Goal: Information Seeking & Learning: Learn about a topic

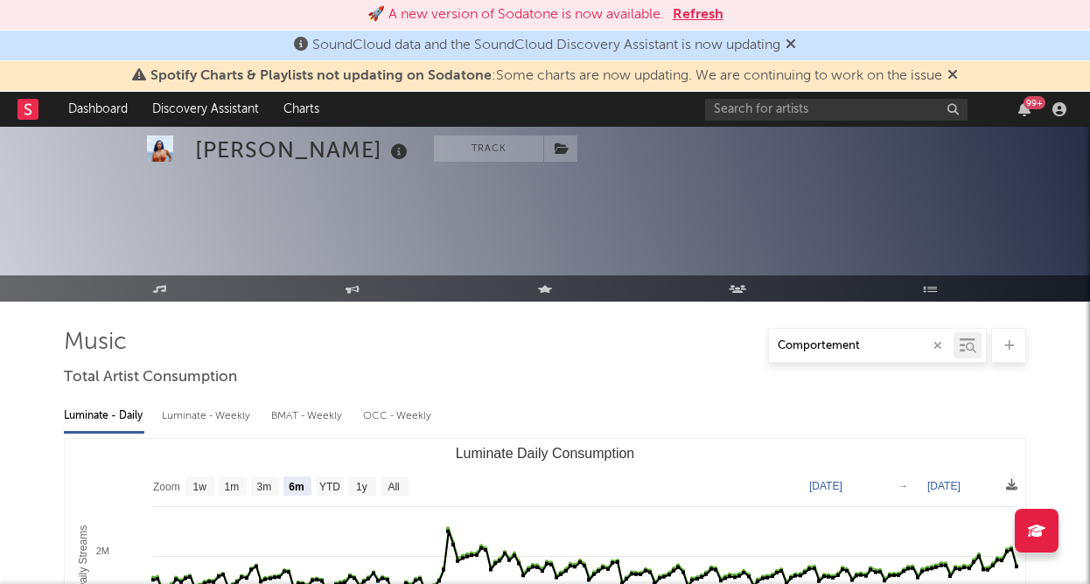
select select "6m"
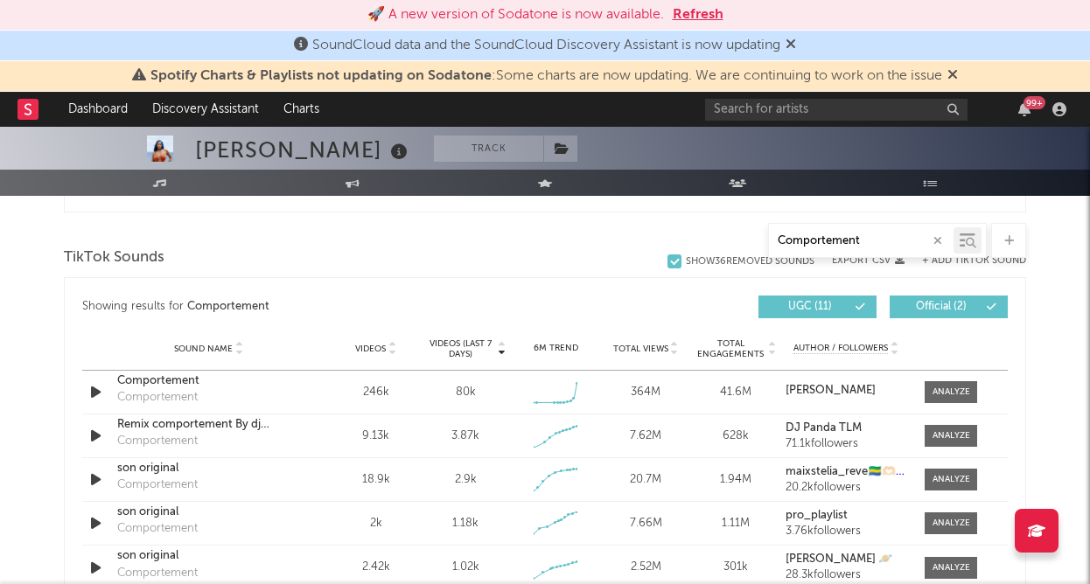
scroll to position [869, 0]
click at [183, 379] on div "Comportement" at bounding box center [208, 380] width 183 height 17
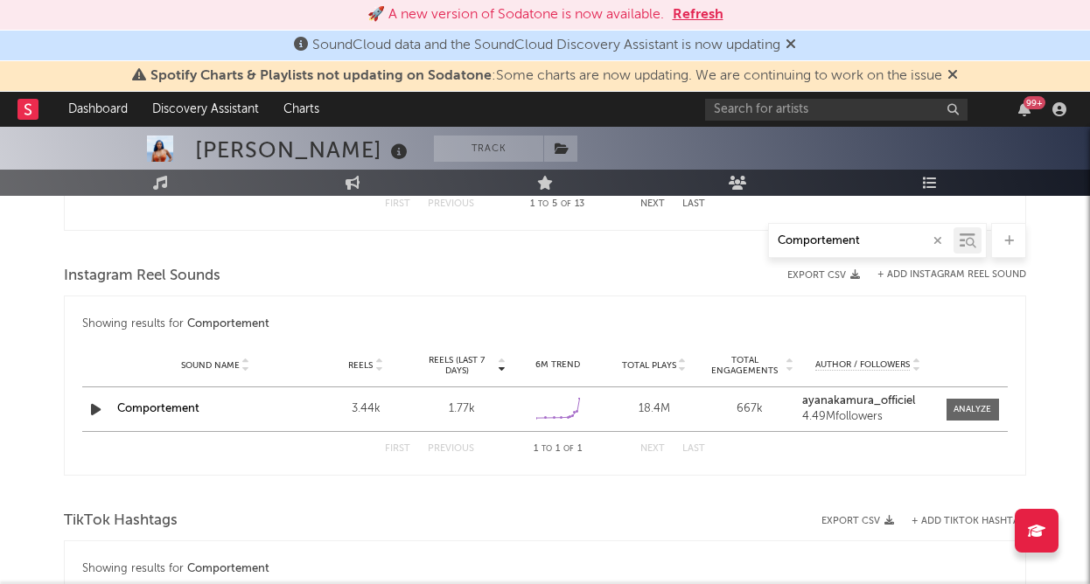
scroll to position [1285, 0]
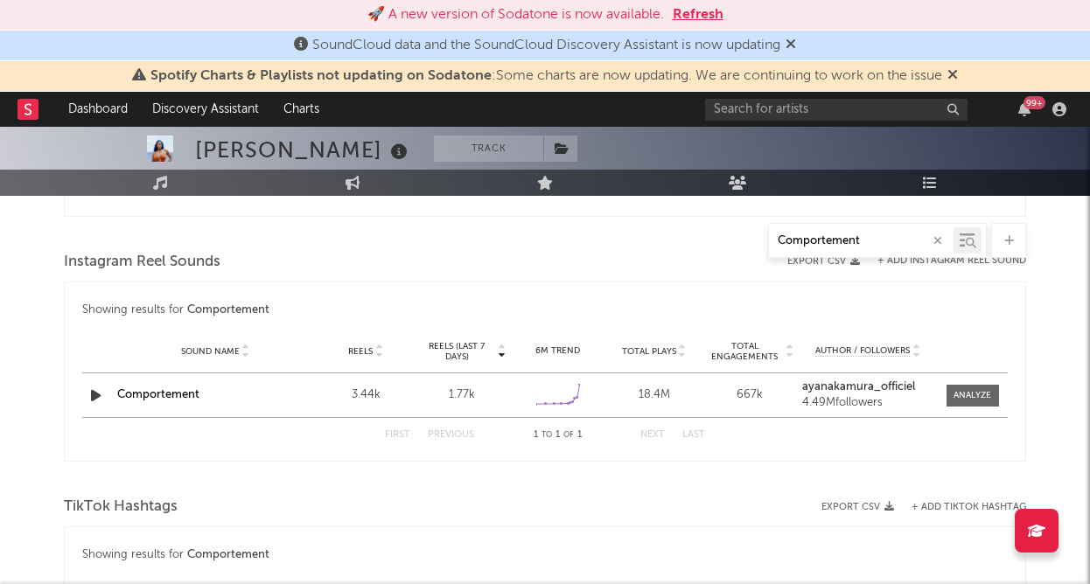
click at [188, 393] on link "Comportement" at bounding box center [158, 394] width 82 height 11
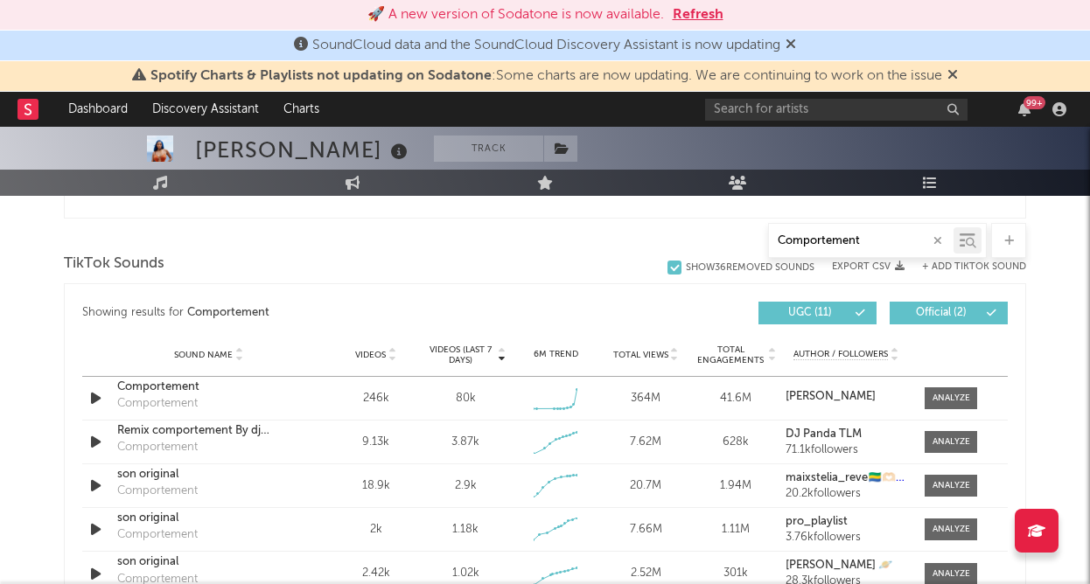
scroll to position [860, 0]
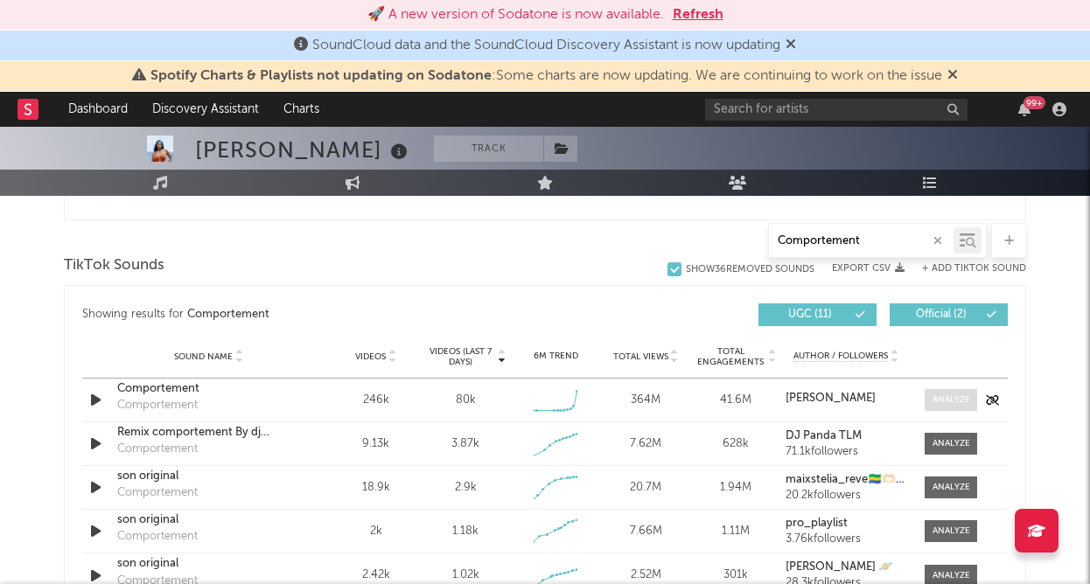
click at [935, 394] on div at bounding box center [952, 400] width 38 height 13
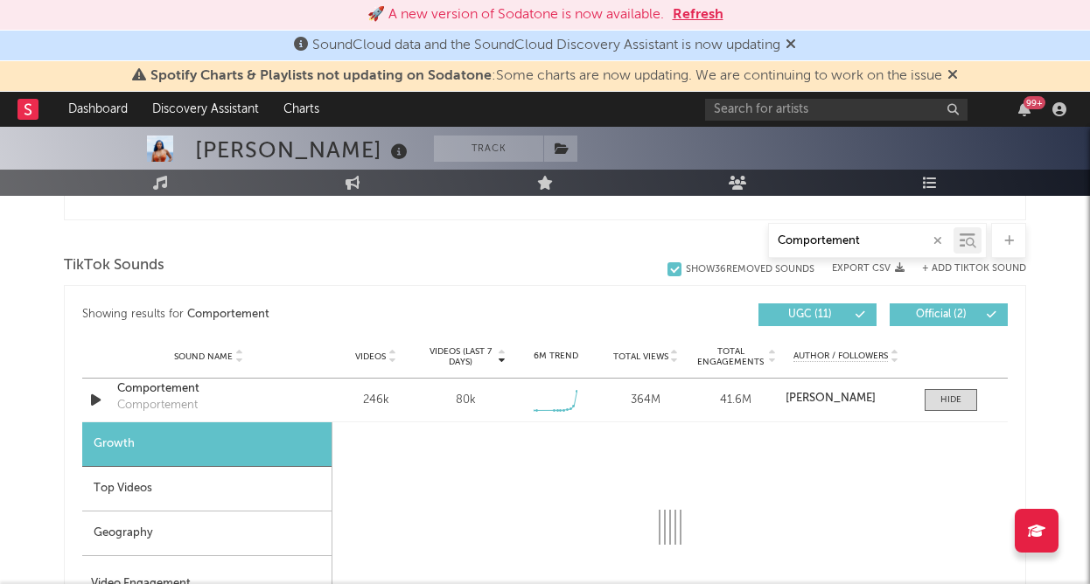
scroll to position [1001, 0]
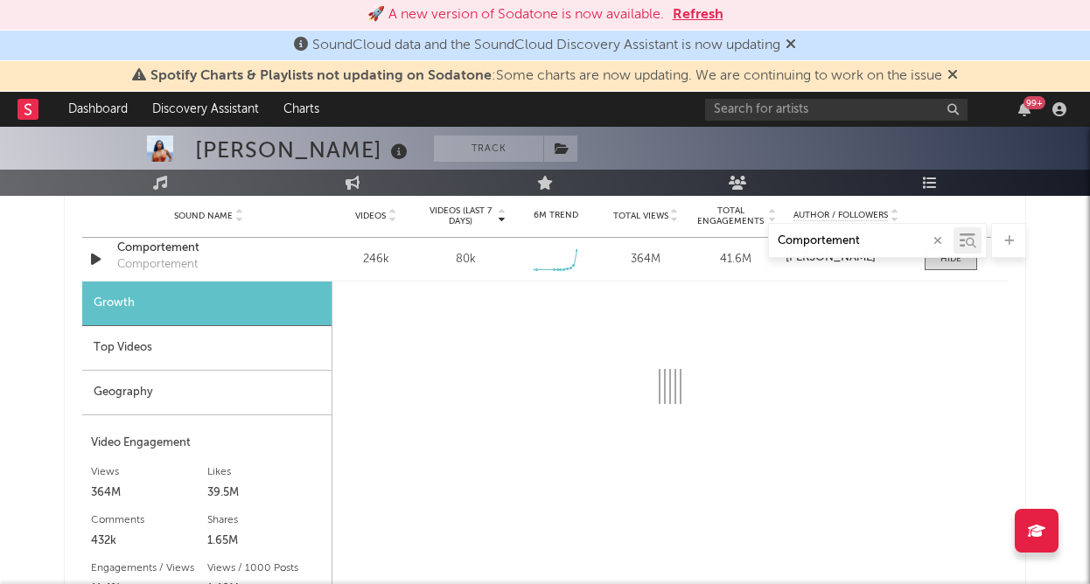
click at [158, 387] on div "Geography" at bounding box center [206, 393] width 249 height 45
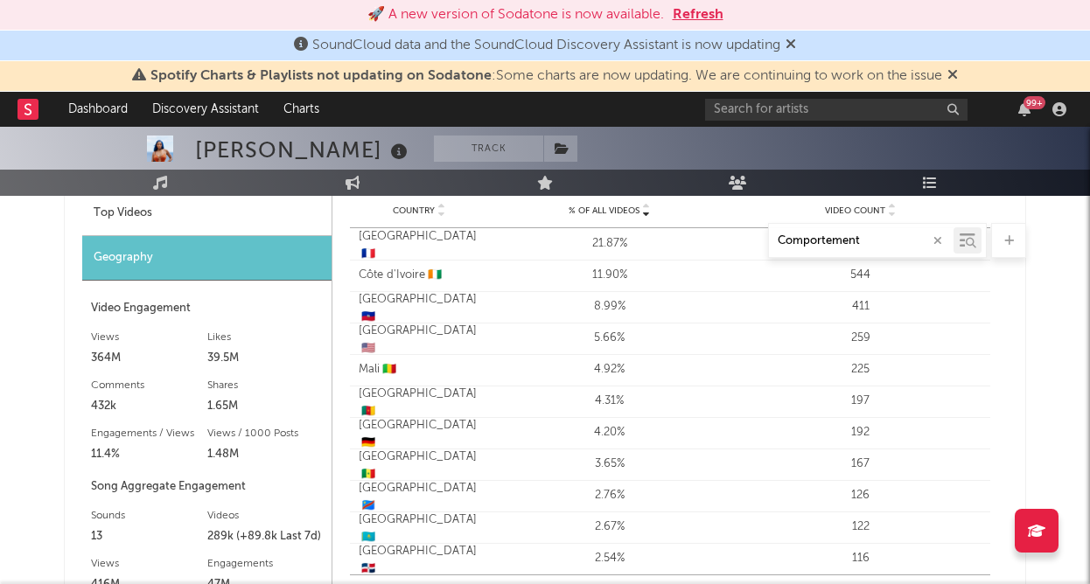
scroll to position [1136, 0]
drag, startPoint x: 356, startPoint y: 241, endPoint x: 386, endPoint y: 241, distance: 29.7
click at [388, 241] on div "Comportement" at bounding box center [545, 240] width 962 height 35
click at [386, 241] on div "Comportement" at bounding box center [545, 240] width 962 height 35
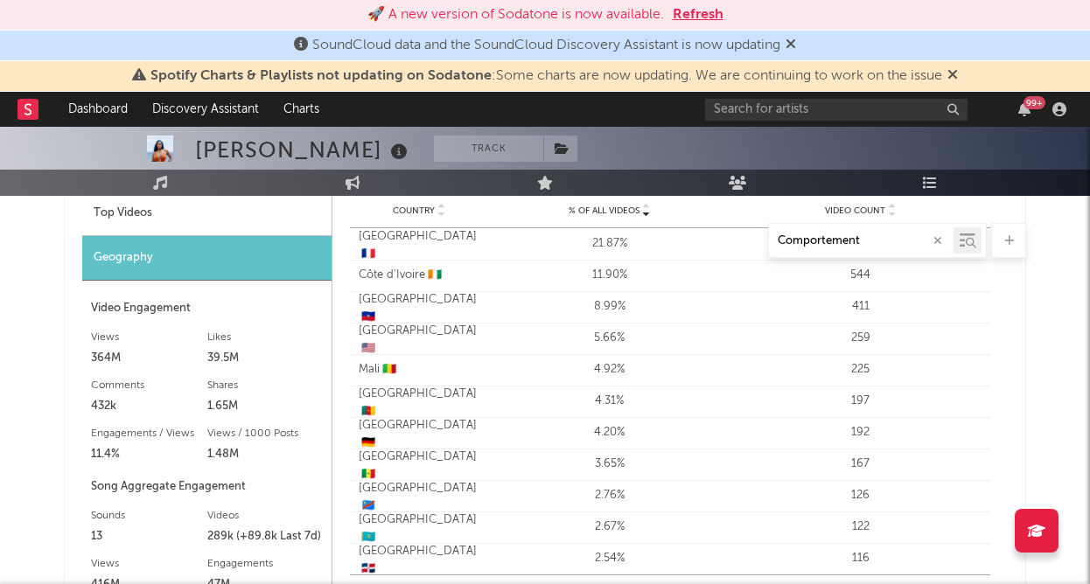
click at [384, 241] on div "Comportement" at bounding box center [545, 240] width 962 height 35
click at [940, 241] on icon "button" at bounding box center [938, 240] width 9 height 11
click at [370, 242] on div at bounding box center [545, 240] width 962 height 35
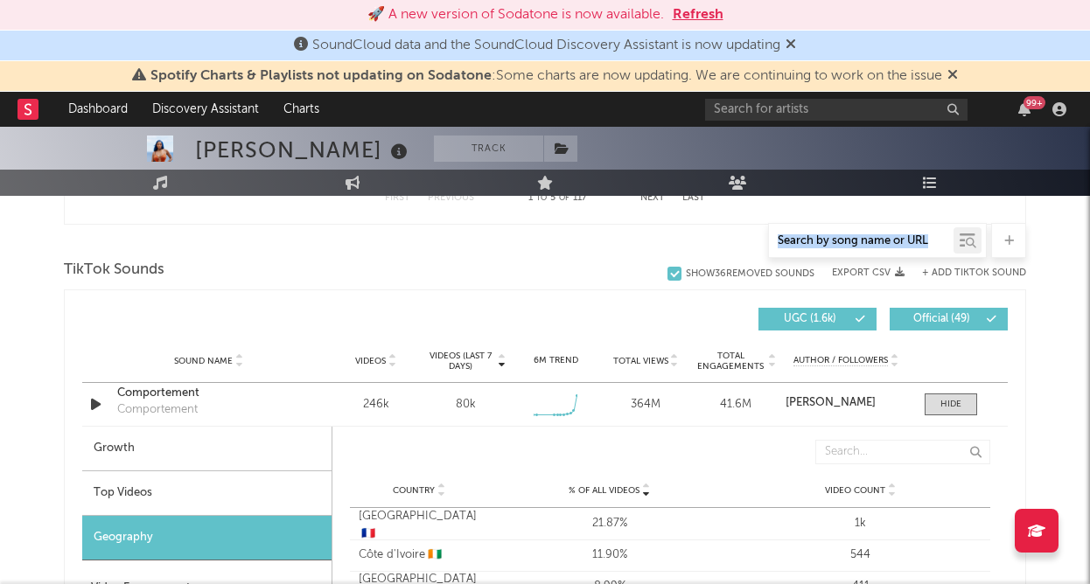
click at [370, 242] on div at bounding box center [545, 240] width 962 height 35
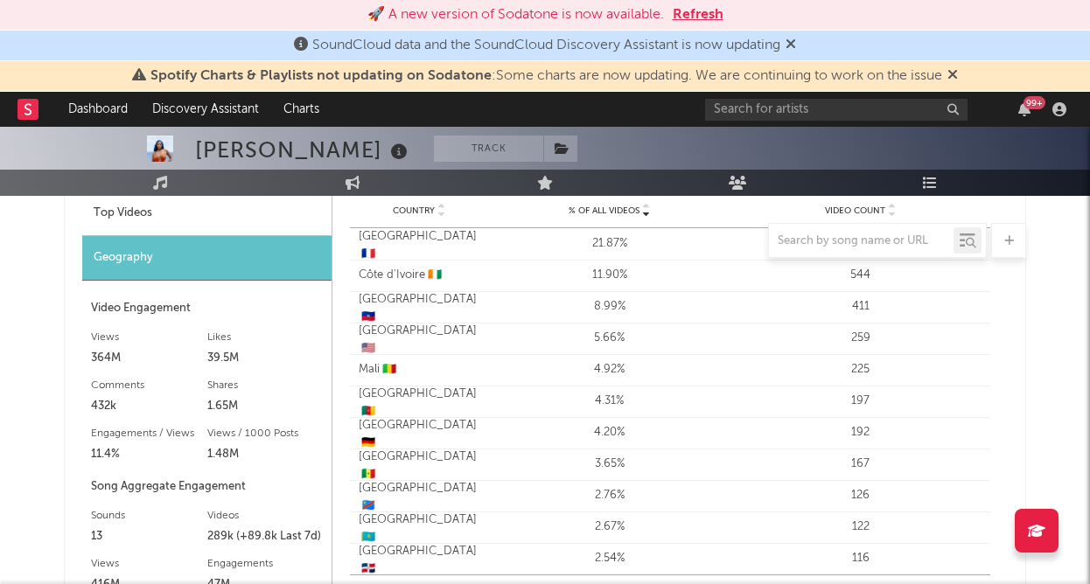
click at [371, 237] on div at bounding box center [545, 240] width 962 height 35
drag, startPoint x: 356, startPoint y: 274, endPoint x: 423, endPoint y: 272, distance: 66.5
click at [423, 272] on div "Country Côte d'Ivoire 🇨🇮" at bounding box center [417, 275] width 134 height 17
copy div "Côte d'Ivoire"
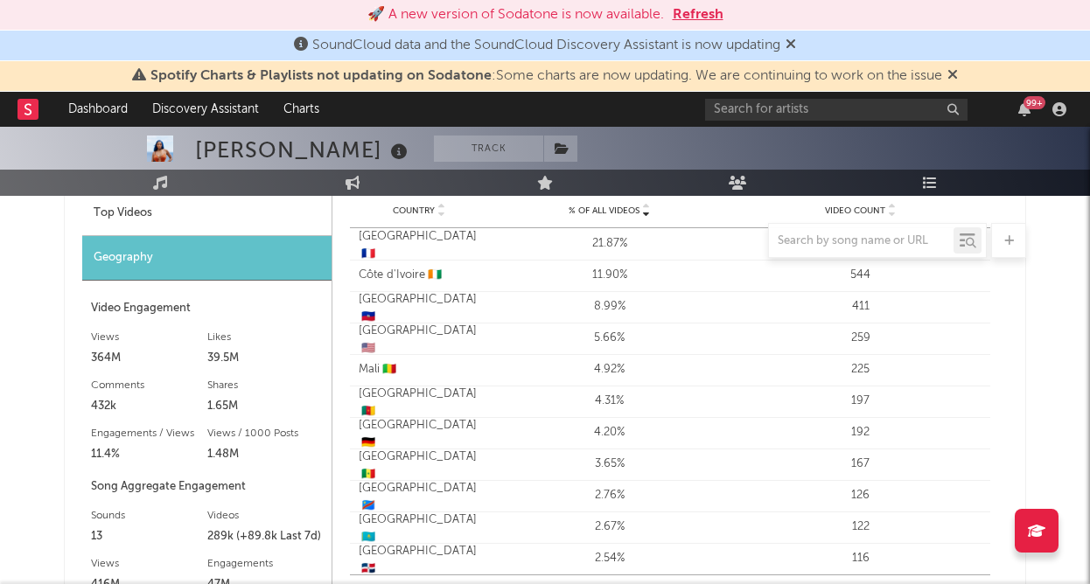
click at [375, 311] on span "🇭🇹" at bounding box center [368, 316] width 14 height 11
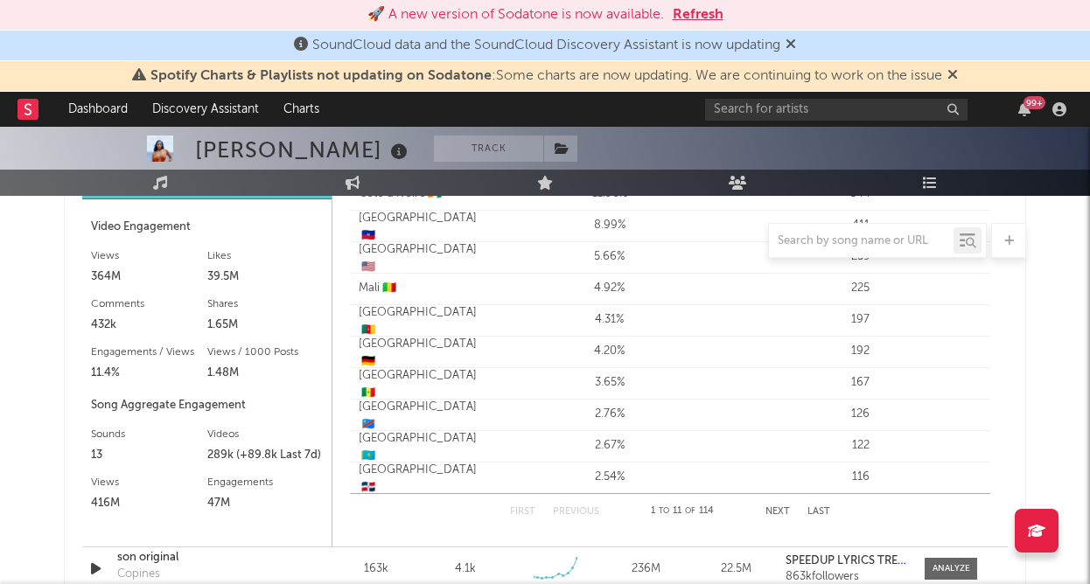
scroll to position [1516, 0]
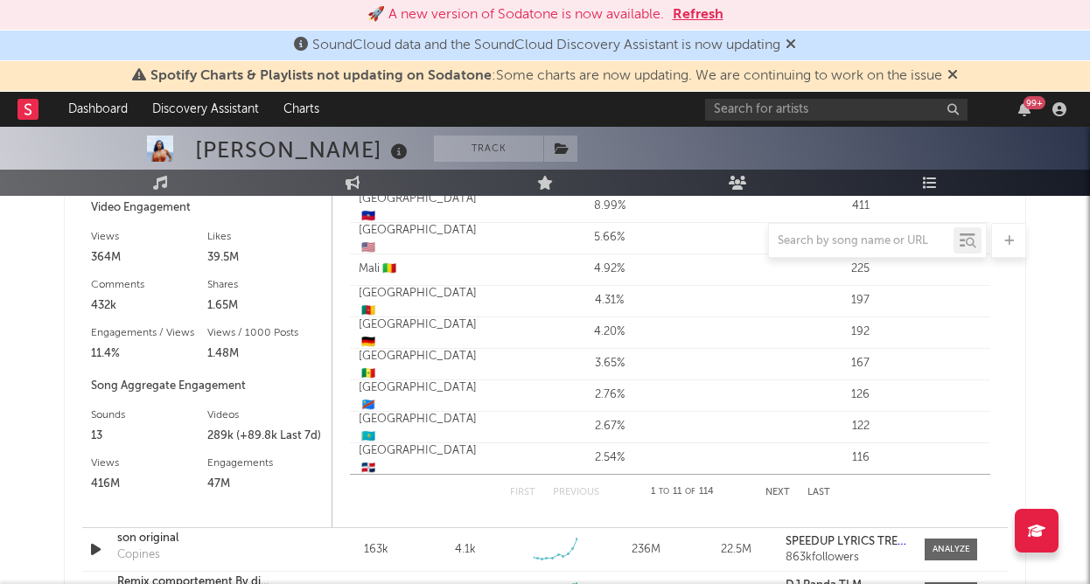
click at [374, 423] on div "Kazakhstan 🇰🇿" at bounding box center [419, 428] width 121 height 34
copy div "Kazakhstan"
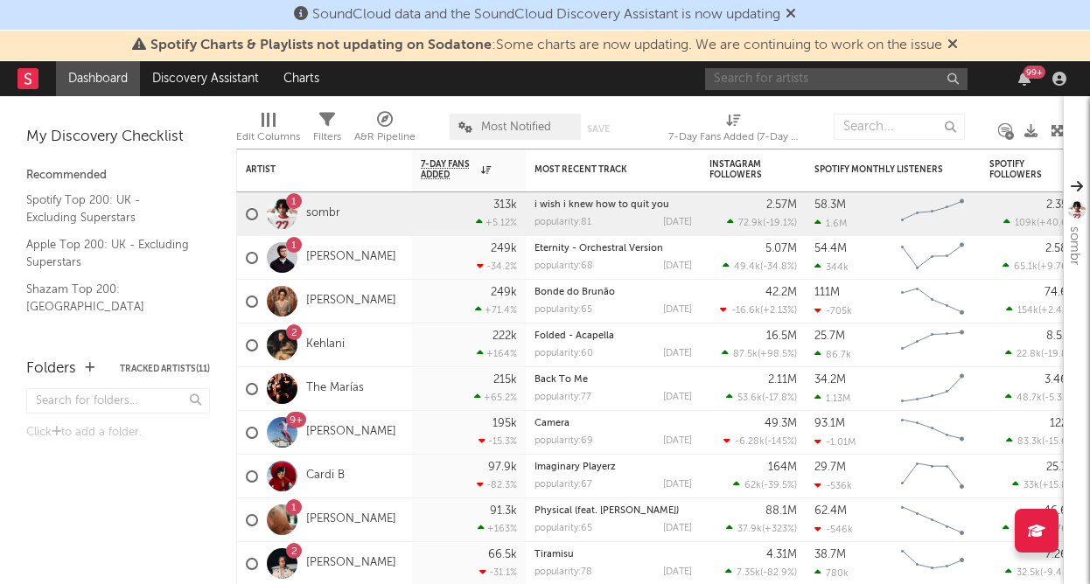
click at [756, 84] on input "text" at bounding box center [836, 79] width 262 height 22
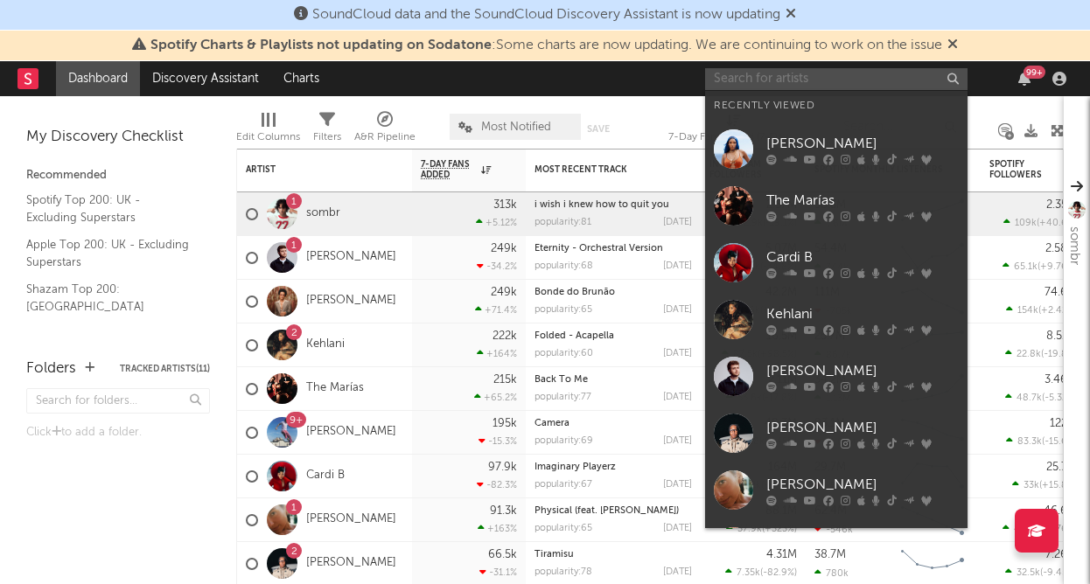
paste input "Comportement"
type input "Comportement"
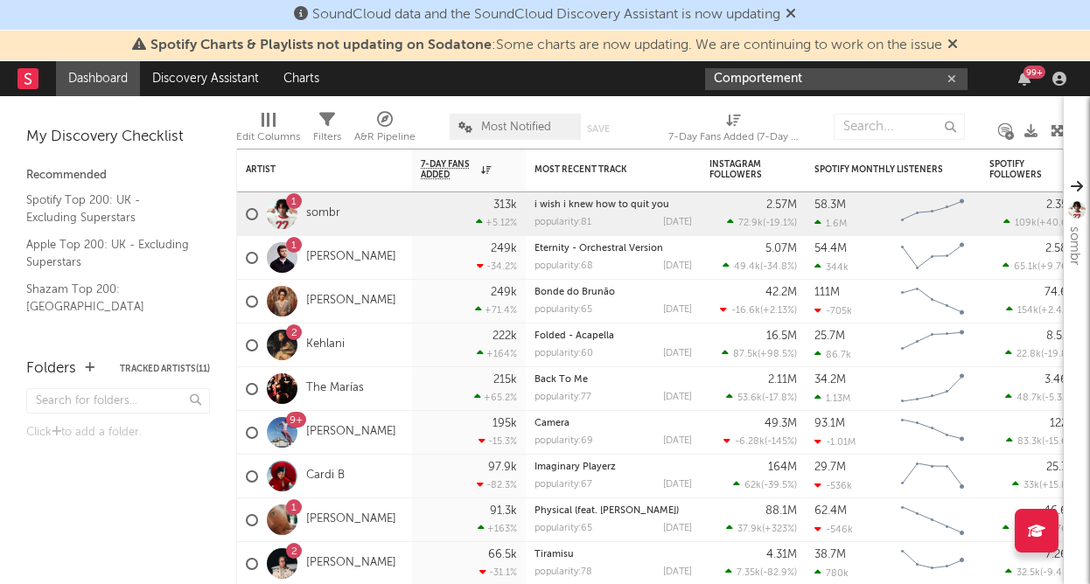
click at [948, 80] on icon "button" at bounding box center [952, 78] width 9 height 11
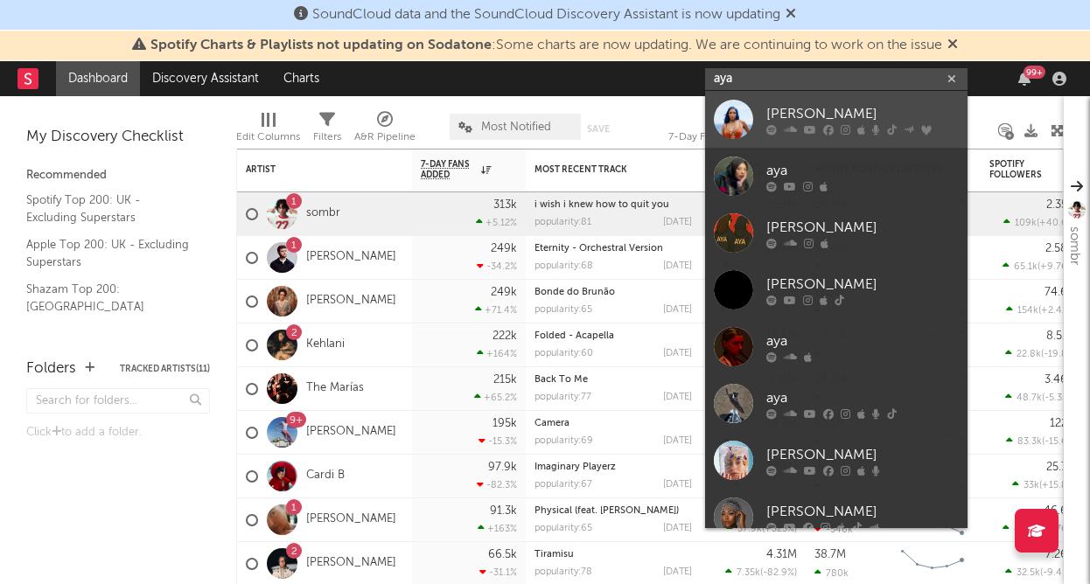
type input "aya"
click at [858, 133] on icon at bounding box center [861, 129] width 8 height 10
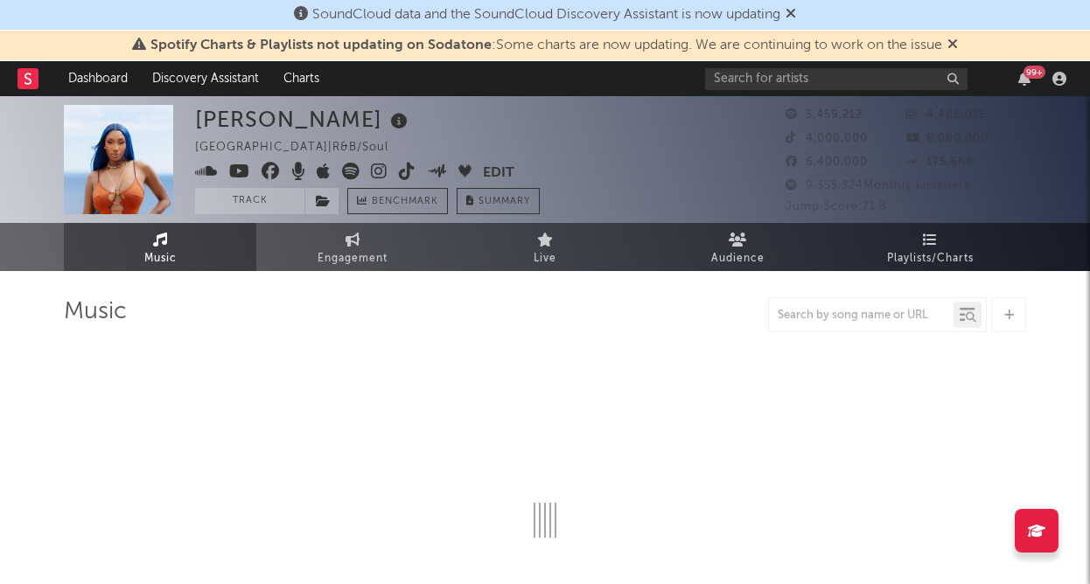
select select "6m"
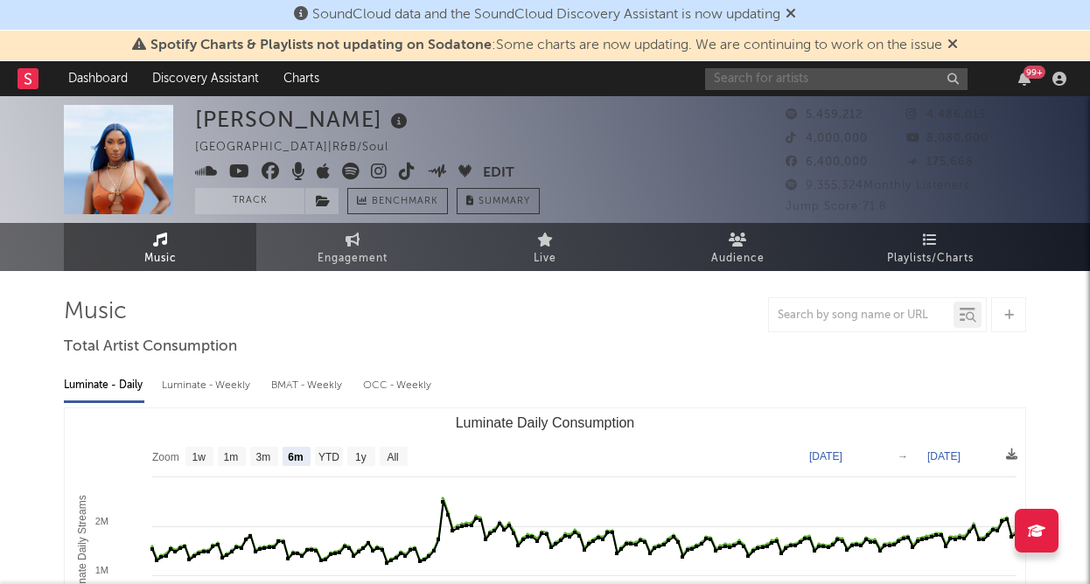
click at [843, 82] on input "text" at bounding box center [836, 79] width 262 height 22
type input "s"
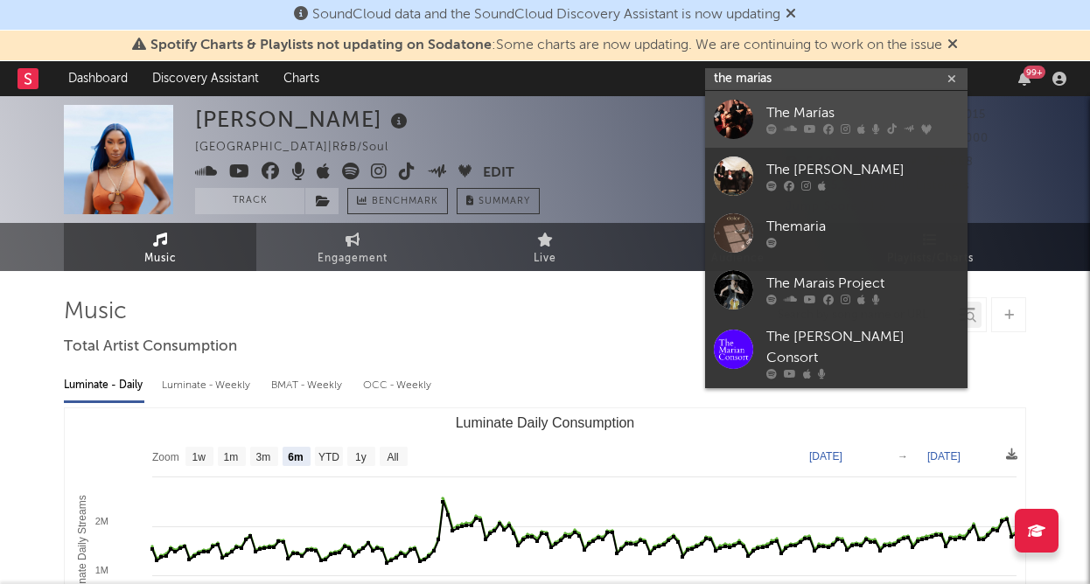
type input "the marias"
click at [829, 104] on div "The Marías" at bounding box center [862, 113] width 192 height 21
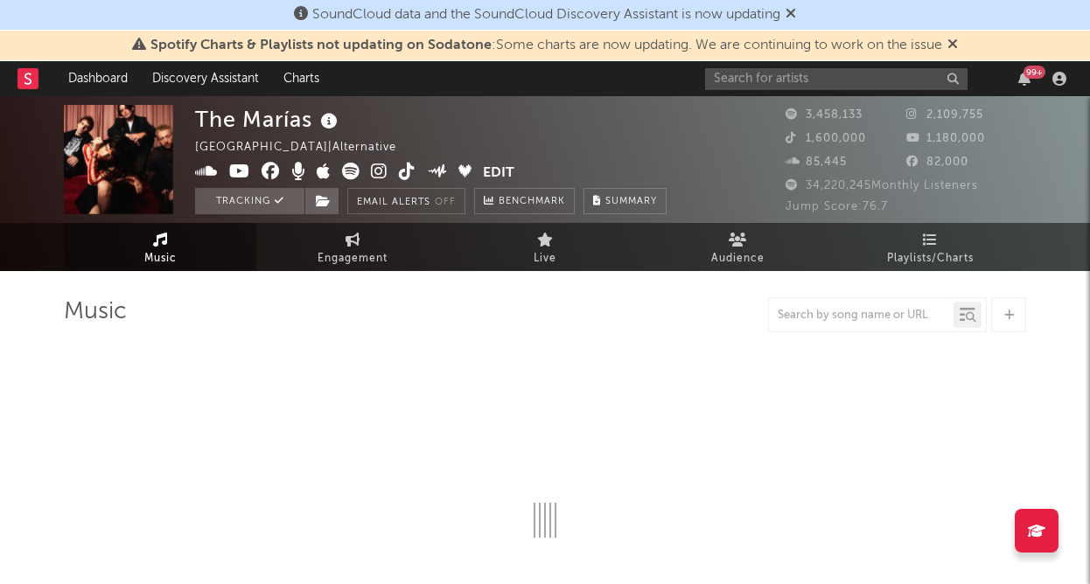
select select "6m"
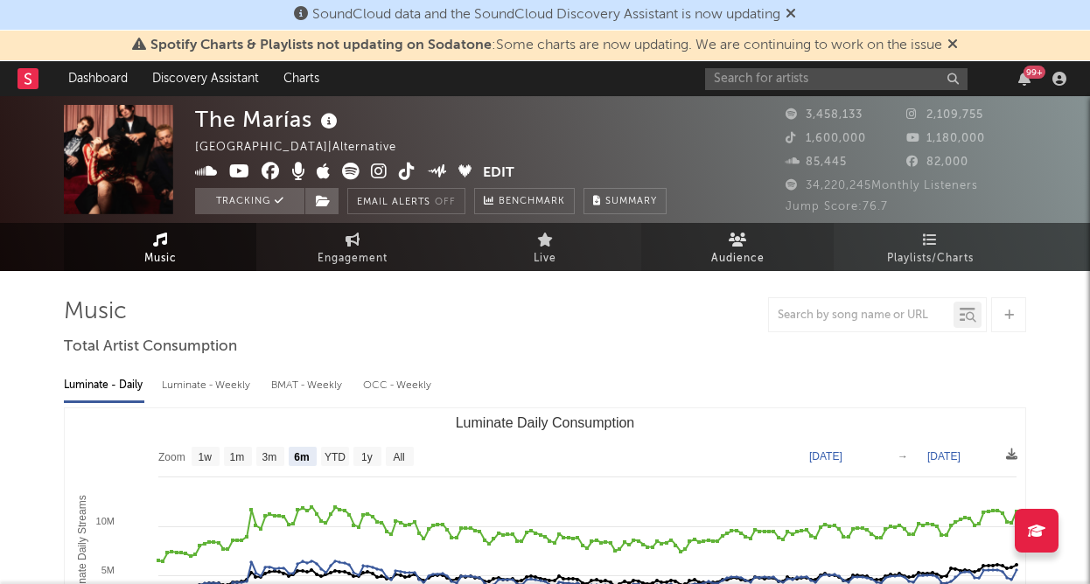
click at [737, 256] on span "Audience" at bounding box center [737, 258] width 53 height 21
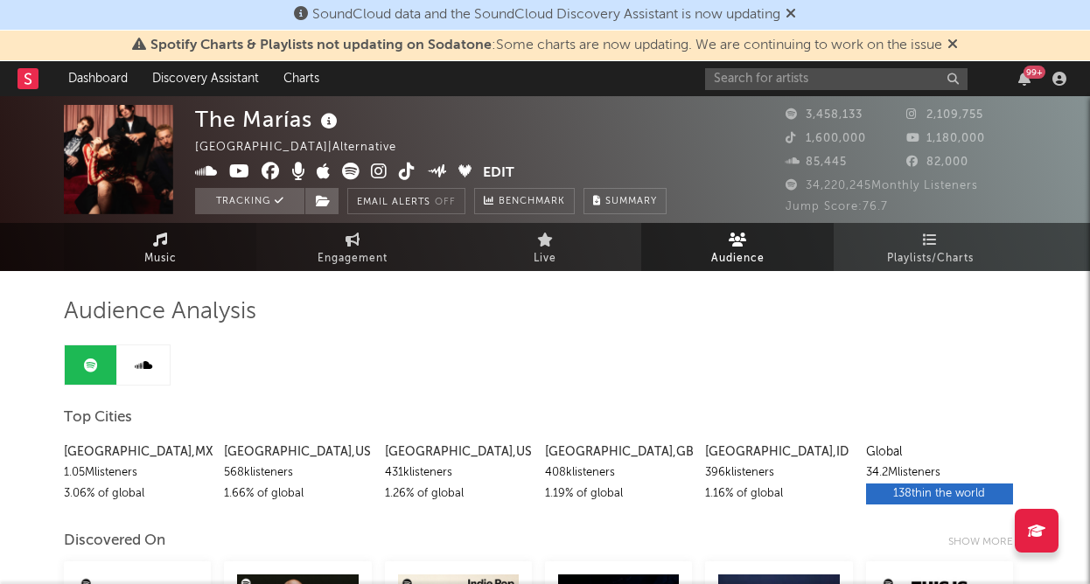
click at [161, 262] on span "Music" at bounding box center [160, 258] width 32 height 21
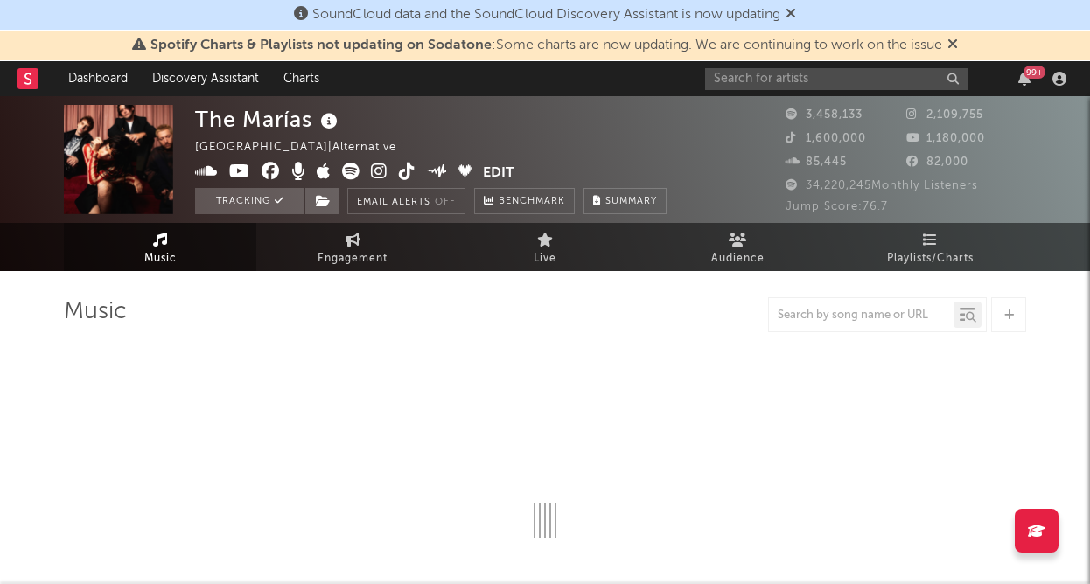
select select "6m"
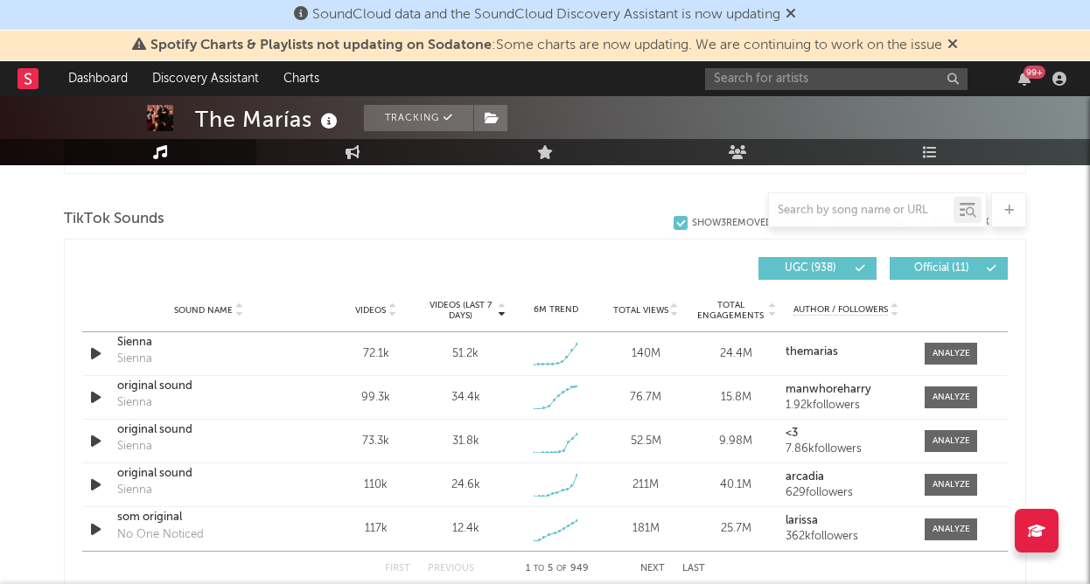
scroll to position [1162, 0]
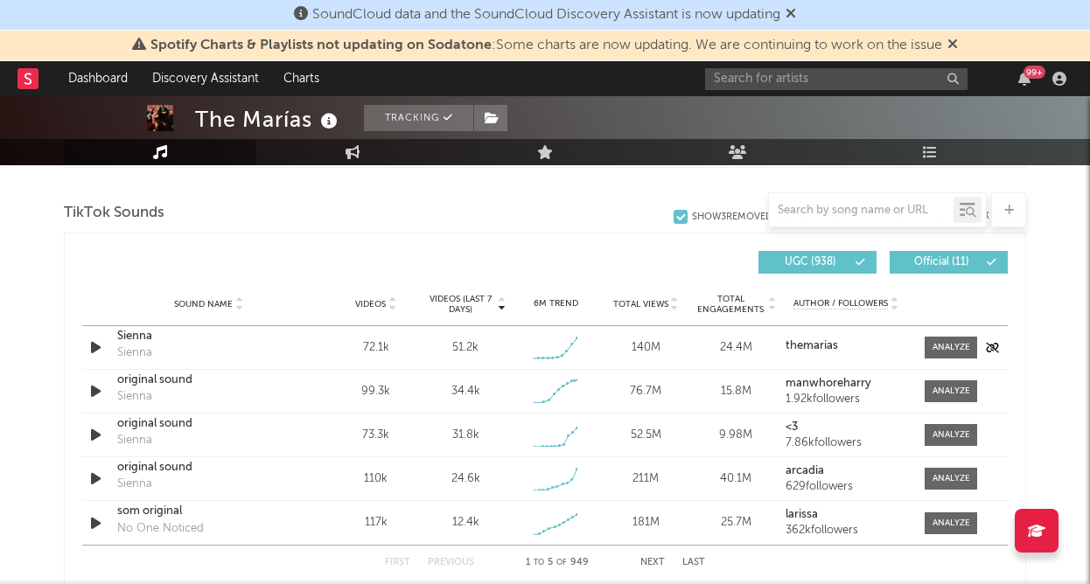
click at [138, 336] on div "Sienna" at bounding box center [208, 336] width 183 height 17
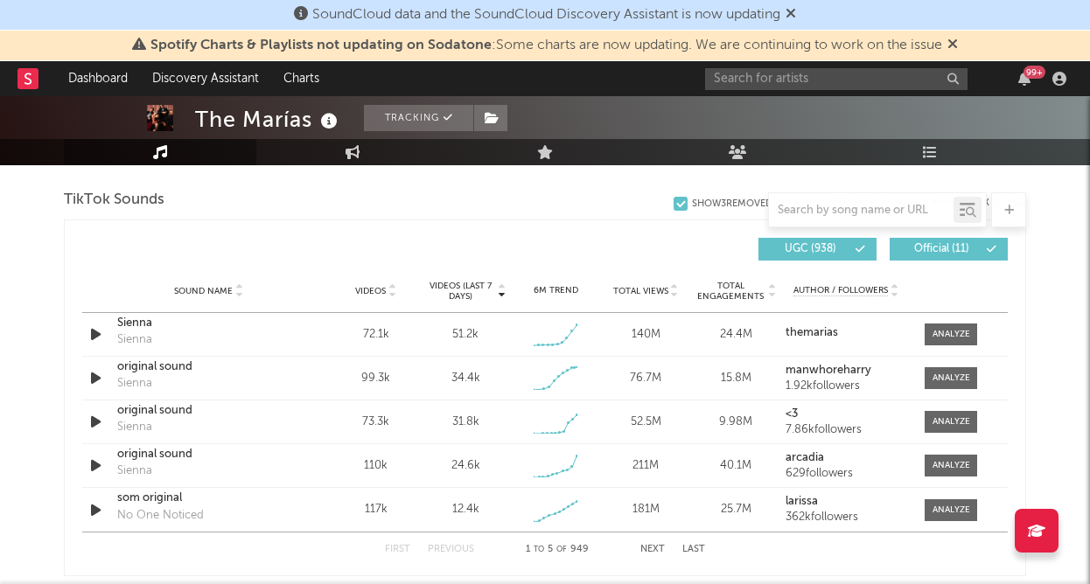
scroll to position [1181, 0]
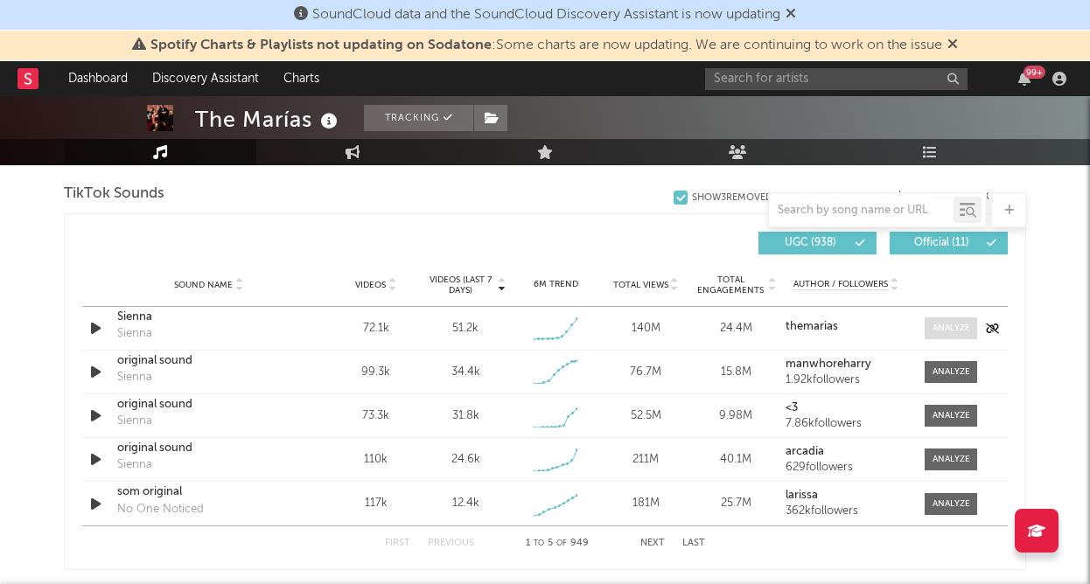
click at [958, 330] on div at bounding box center [952, 328] width 38 height 13
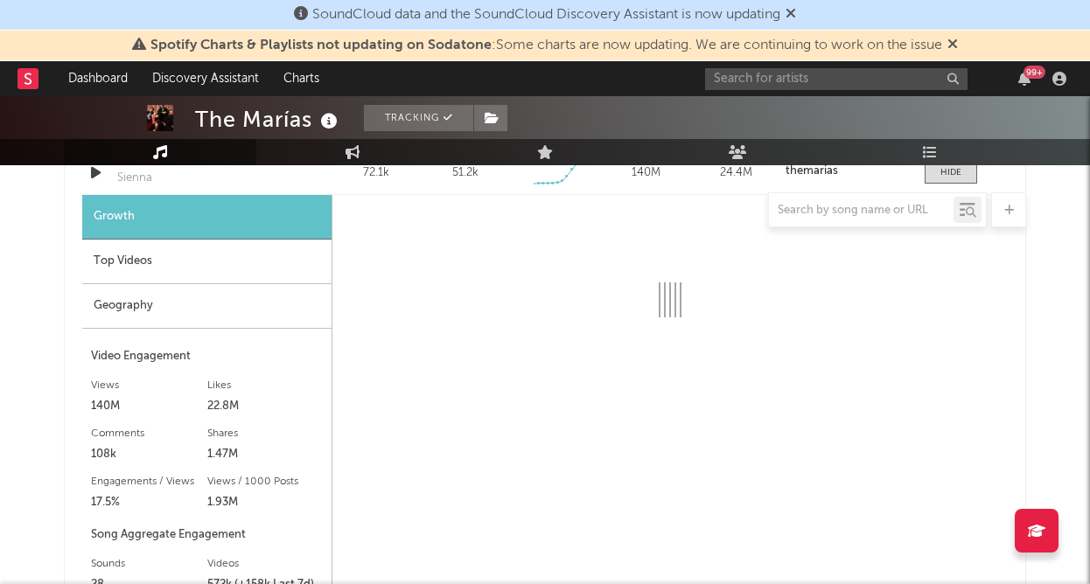
scroll to position [1340, 0]
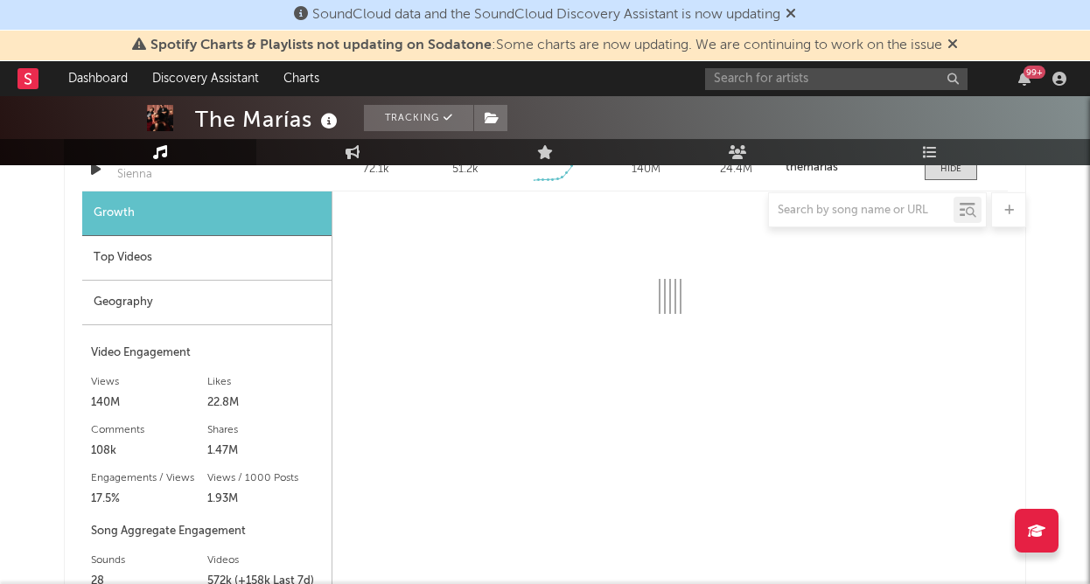
click at [193, 303] on div "Geography" at bounding box center [206, 303] width 249 height 45
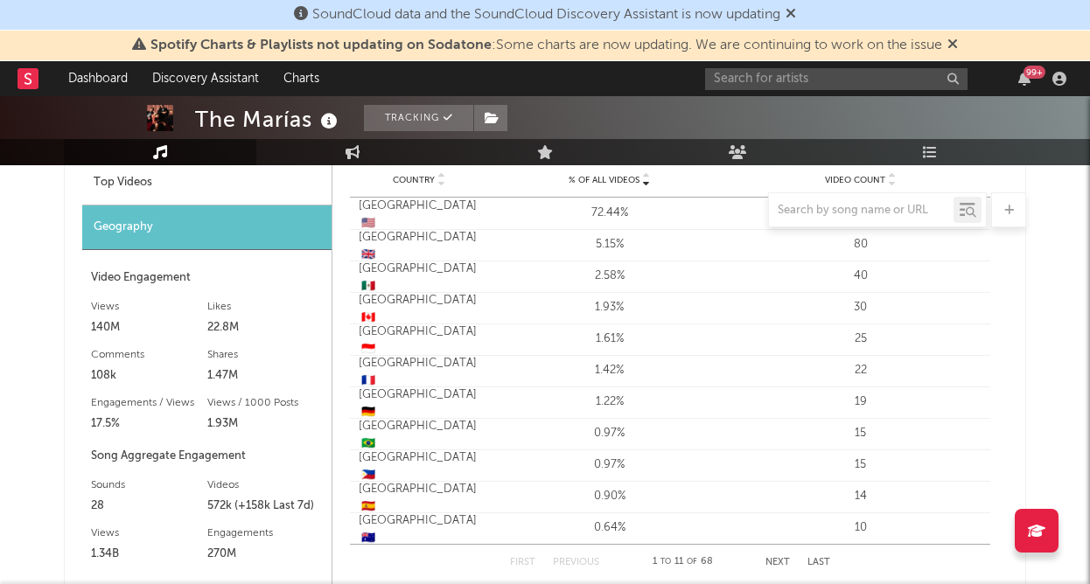
scroll to position [1417, 0]
